Goal: Task Accomplishment & Management: Use online tool/utility

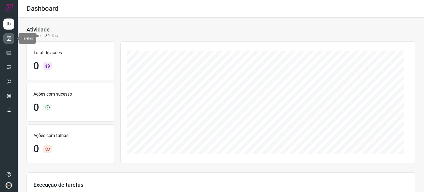
click at [12, 41] on link at bounding box center [8, 38] width 11 height 11
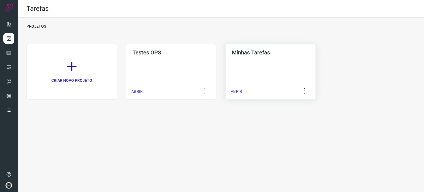
click at [267, 75] on div "Minhas Tarefas ABRIR" at bounding box center [270, 72] width 90 height 56
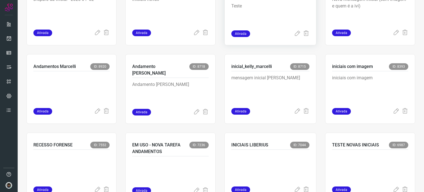
scroll to position [248, 0]
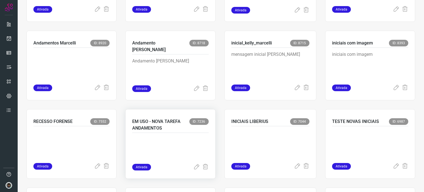
click at [167, 138] on p at bounding box center [170, 150] width 76 height 28
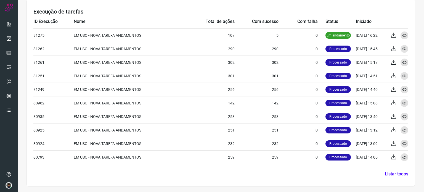
scroll to position [92, 0]
